Goal: Download file/media

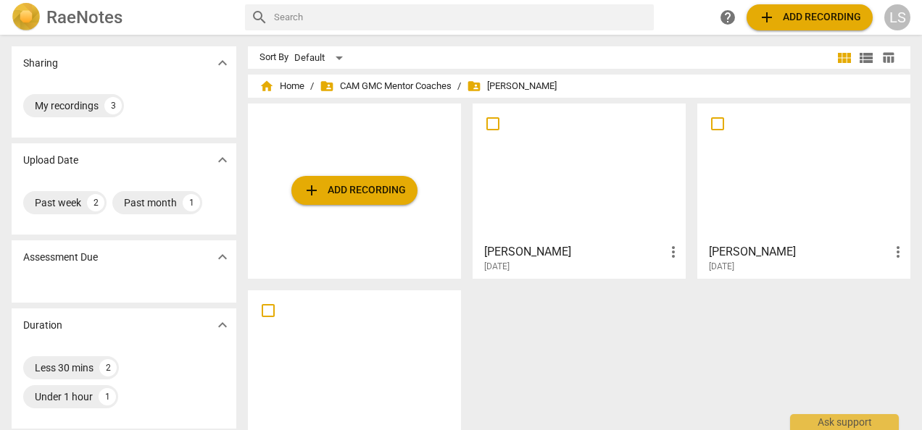
click at [790, 20] on span "add Add recording" at bounding box center [809, 17] width 103 height 17
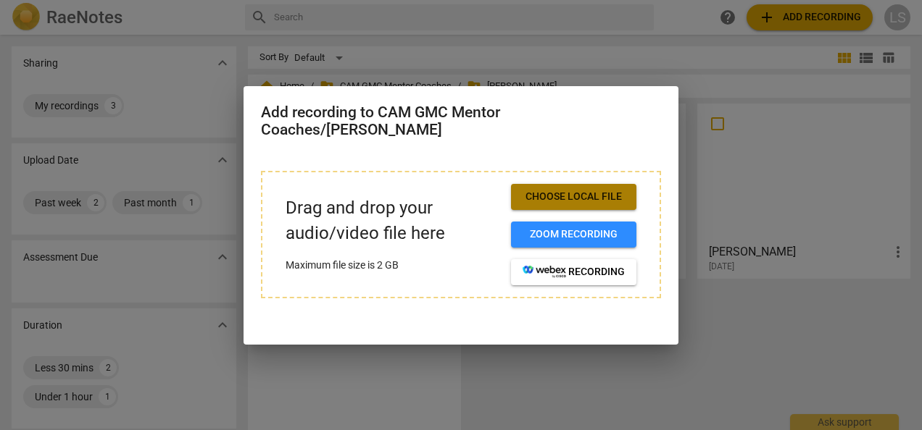
click at [598, 197] on span "Choose local file" at bounding box center [573, 197] width 102 height 14
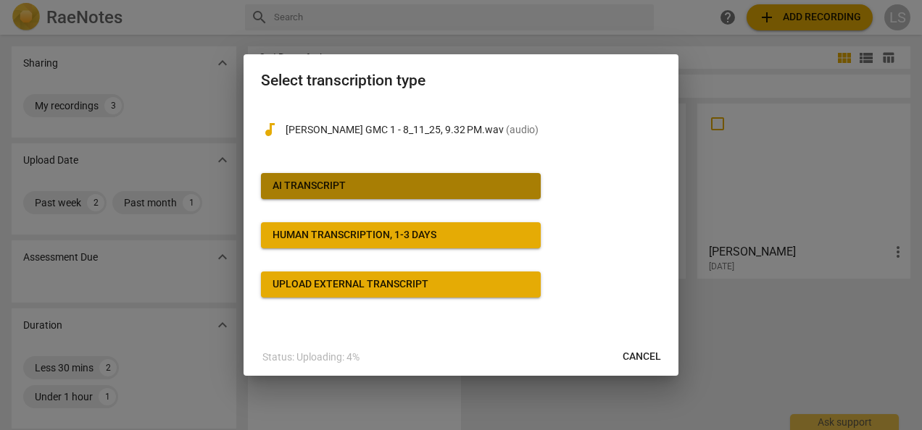
click at [380, 187] on span "AI Transcript" at bounding box center [400, 186] width 256 height 14
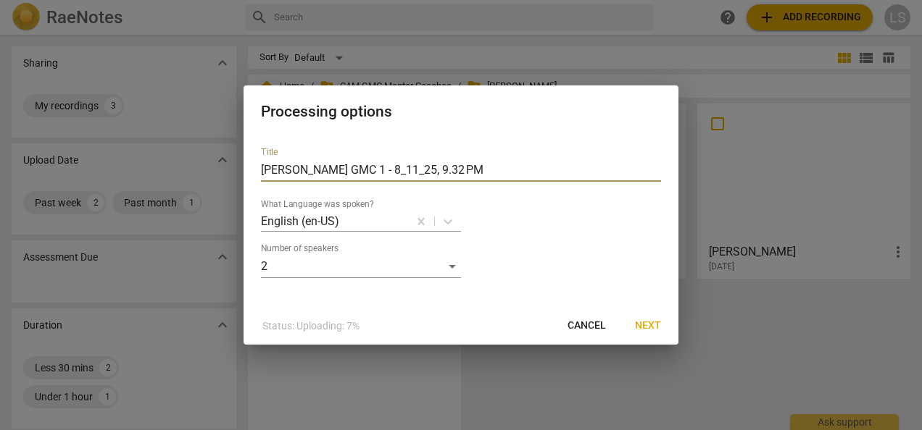
drag, startPoint x: 470, startPoint y: 165, endPoint x: 129, endPoint y: 169, distance: 340.6
click at [129, 169] on div "Processing options Title [PERSON_NAME] GMC 1 - 8_11_25, 9.32 PM What Language w…" at bounding box center [461, 215] width 922 height 430
type input "[PERSON_NAME]"
click at [648, 327] on span "Next" at bounding box center [648, 326] width 26 height 14
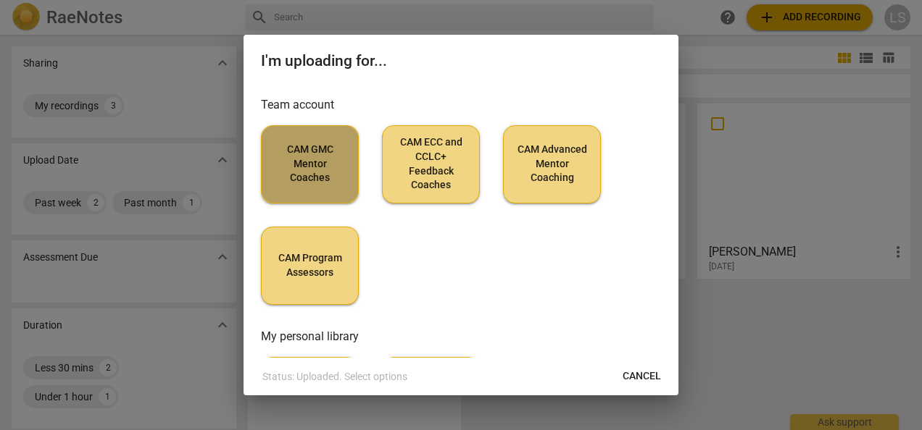
click at [295, 175] on span "CAM GMC Mentor Coaches" at bounding box center [309, 164] width 73 height 43
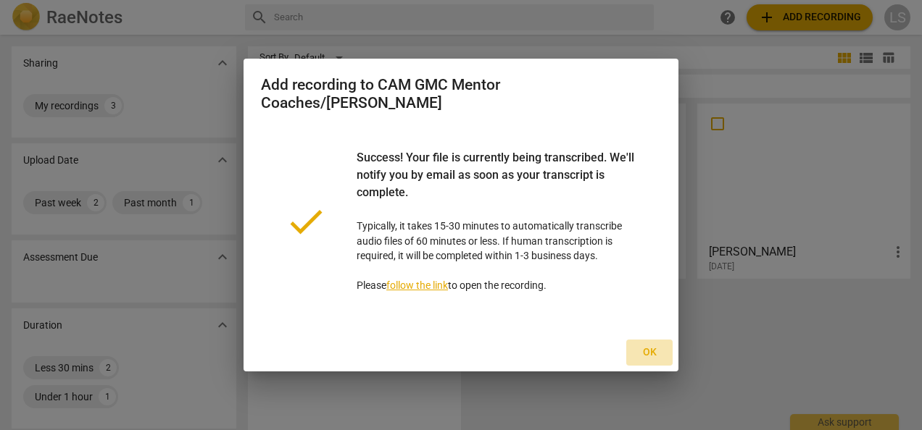
click at [646, 348] on span "Ok" at bounding box center [649, 353] width 23 height 14
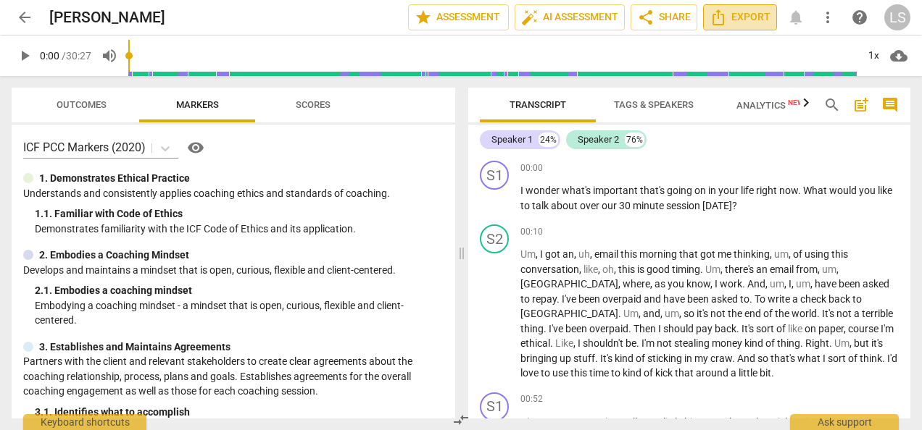
click at [755, 16] on span "Export" at bounding box center [739, 17] width 61 height 17
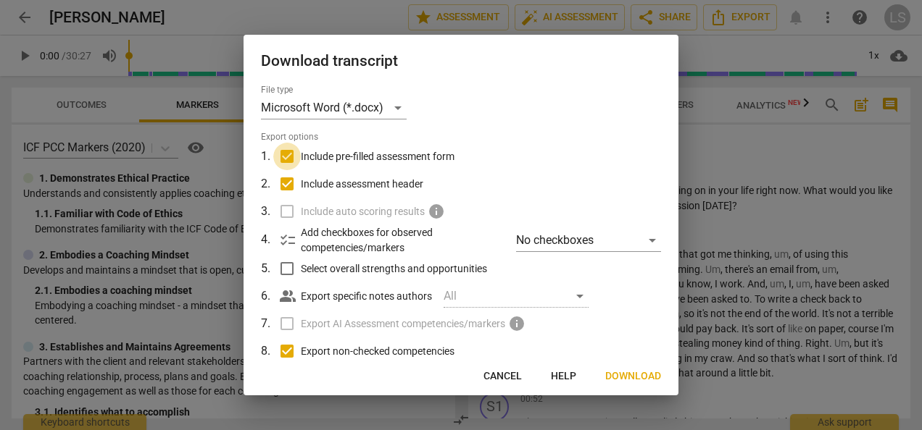
click at [292, 154] on input "Include pre-filled assessment form" at bounding box center [287, 157] width 28 height 28
checkbox input "false"
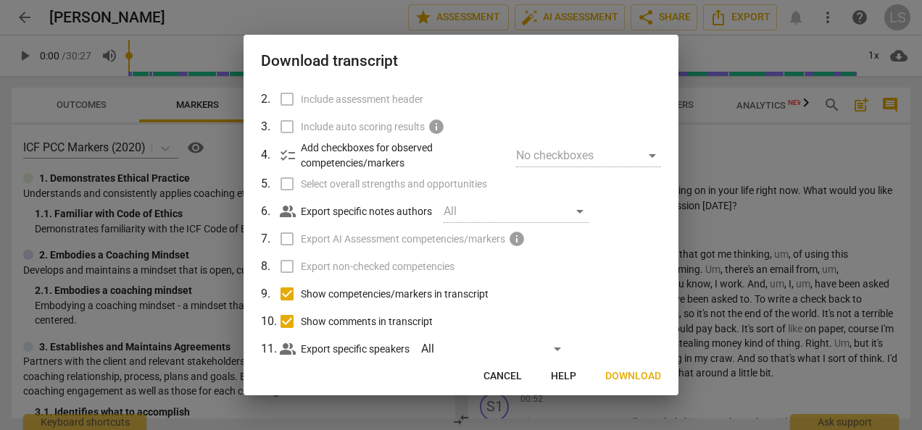
scroll to position [119, 0]
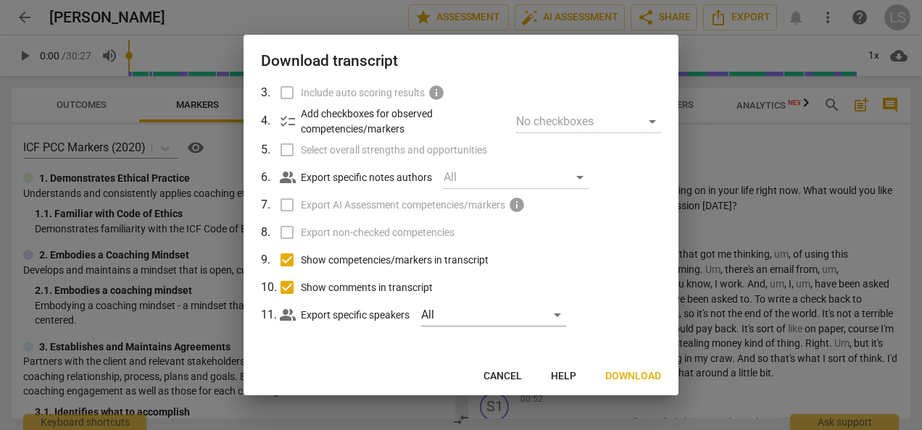
click at [291, 259] on input "Show competencies/markers in transcript" at bounding box center [287, 260] width 28 height 28
checkbox input "false"
click at [291, 281] on input "Show comments in transcript" at bounding box center [287, 288] width 28 height 28
checkbox input "false"
click at [619, 372] on span "Download" at bounding box center [633, 377] width 56 height 14
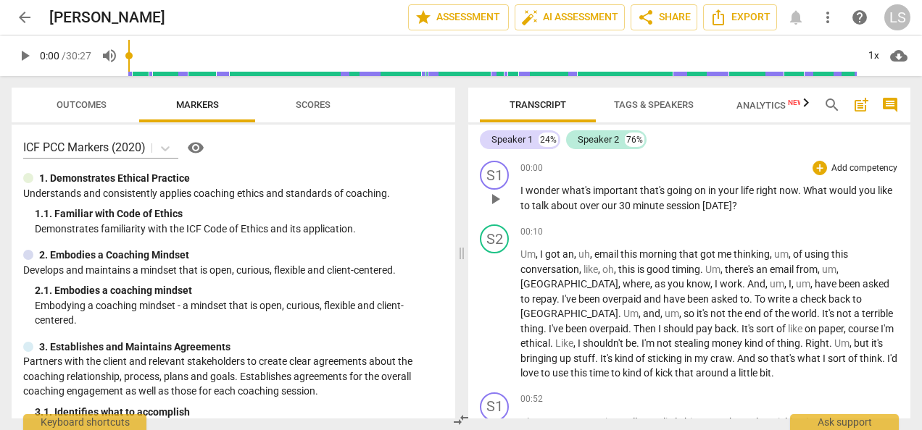
click at [777, 196] on p "I wonder what's important that's going on in your life right now . What would y…" at bounding box center [709, 198] width 378 height 30
click at [658, 101] on span "Tags & Speakers" at bounding box center [654, 104] width 80 height 11
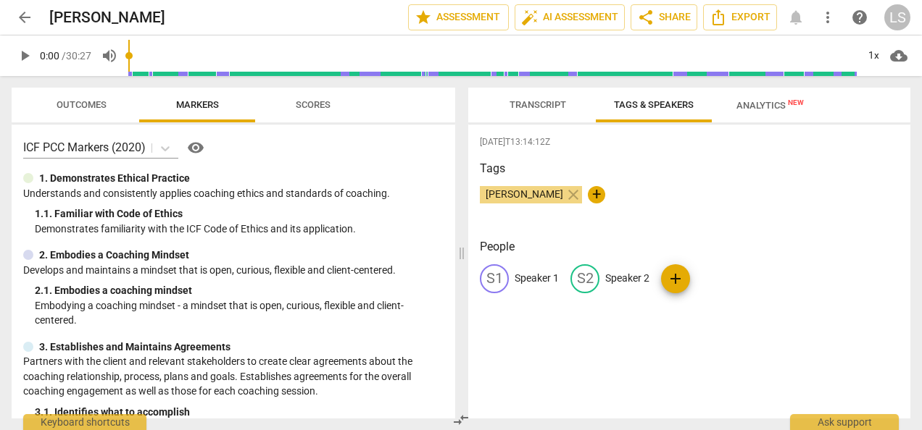
click at [542, 267] on div "S1 Speaker 1" at bounding box center [519, 278] width 79 height 29
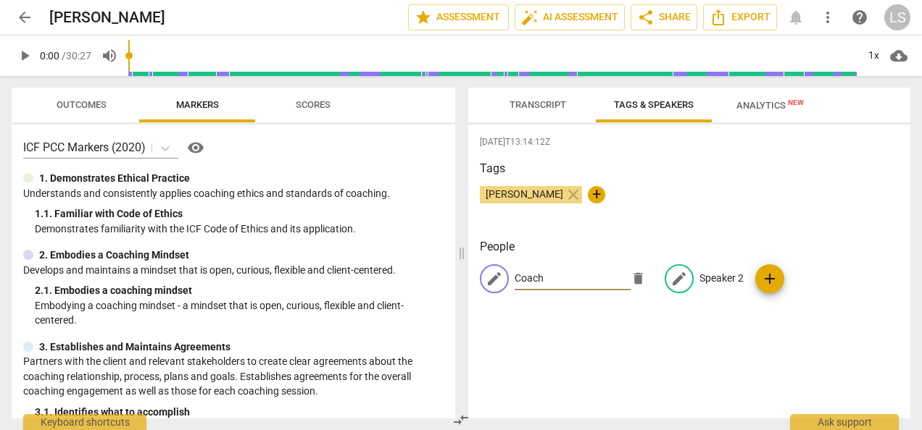
type input "Coach"
click at [719, 272] on p "Speaker 2" at bounding box center [721, 278] width 44 height 15
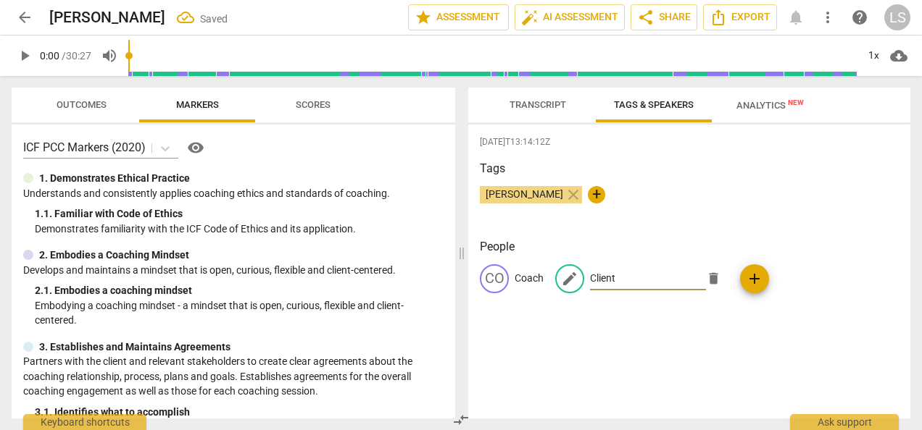
type input "Client"
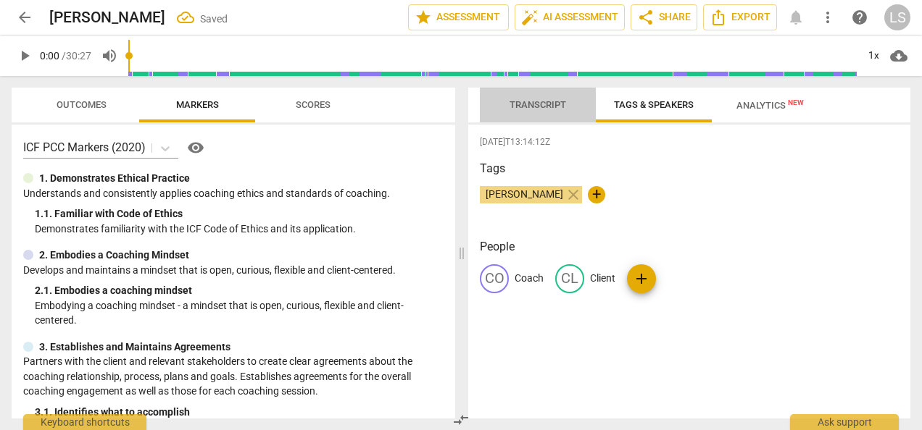
click at [522, 105] on span "Transcript" at bounding box center [537, 104] width 57 height 11
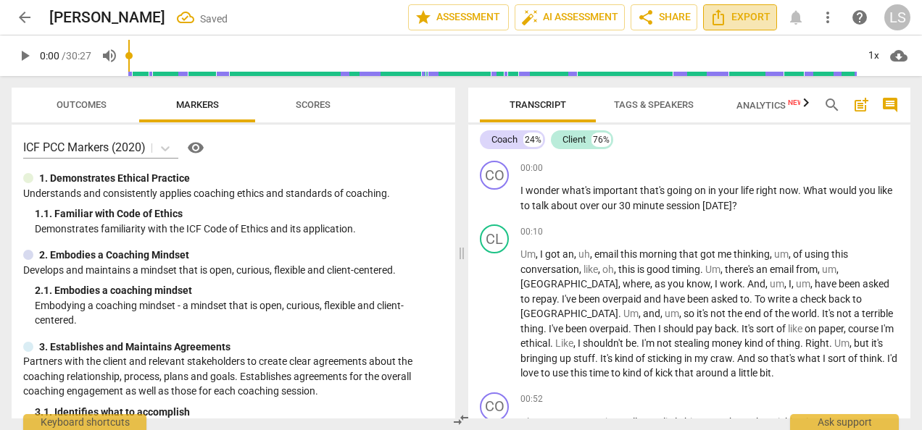
click at [759, 12] on span "Export" at bounding box center [739, 17] width 61 height 17
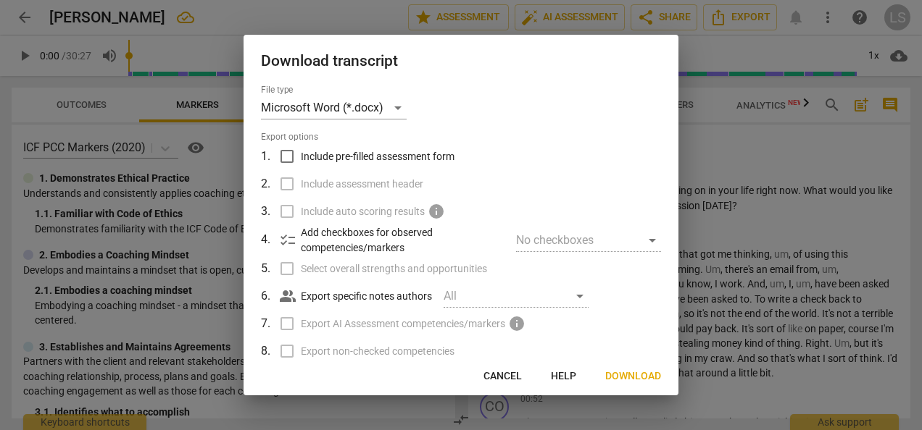
click at [619, 375] on span "Download" at bounding box center [633, 377] width 56 height 14
